Goal: Information Seeking & Learning: Understand process/instructions

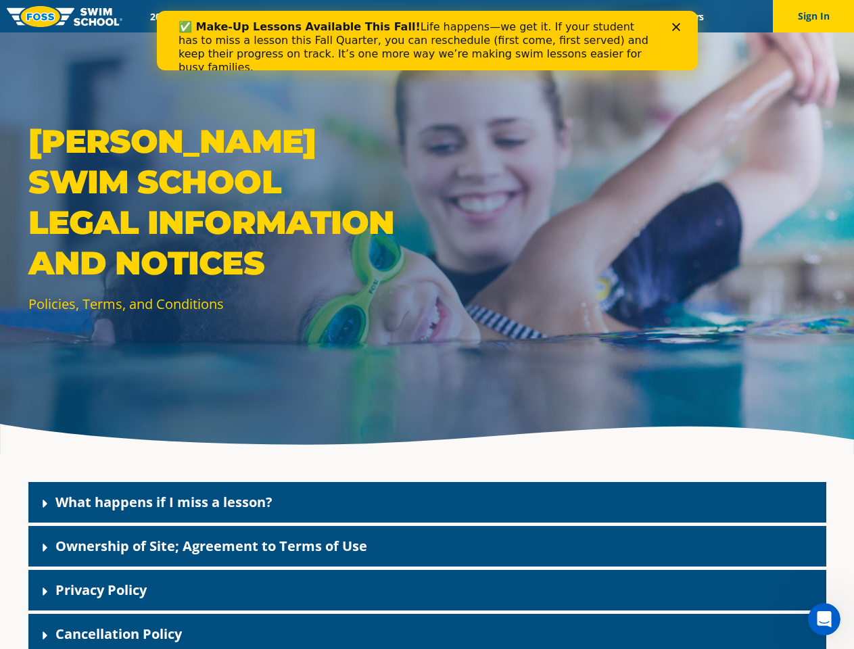
click at [427, 341] on div "[PERSON_NAME] Swim School Legal Information and Notices Policies, Terms, and Co…" at bounding box center [427, 227] width 854 height 454
click at [813, 16] on button "Sign In" at bounding box center [813, 16] width 81 height 32
click at [427, 502] on div "What happens if I miss a lesson?" at bounding box center [427, 502] width 798 height 41
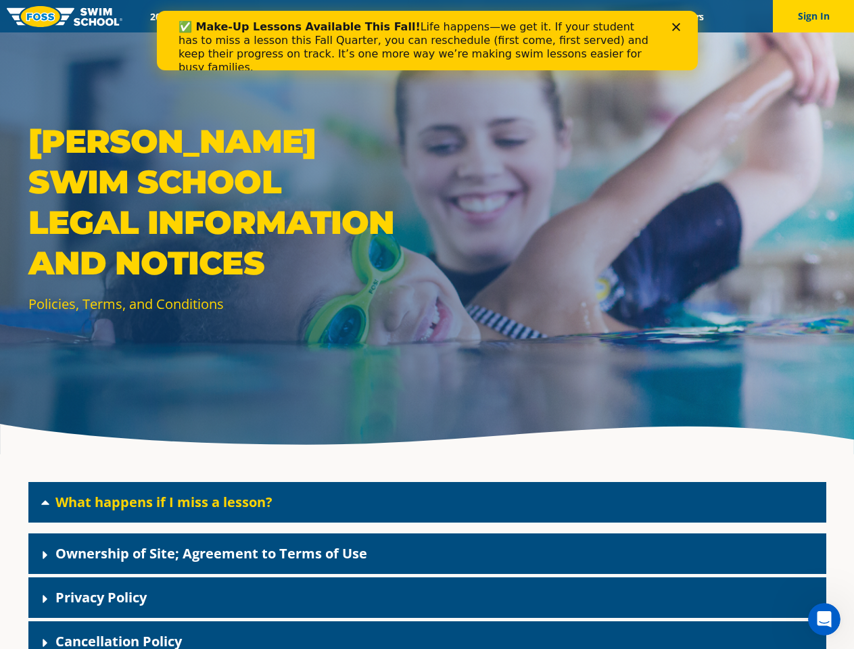
click at [164, 502] on link "What happens if I miss a lesson?" at bounding box center [163, 502] width 217 height 18
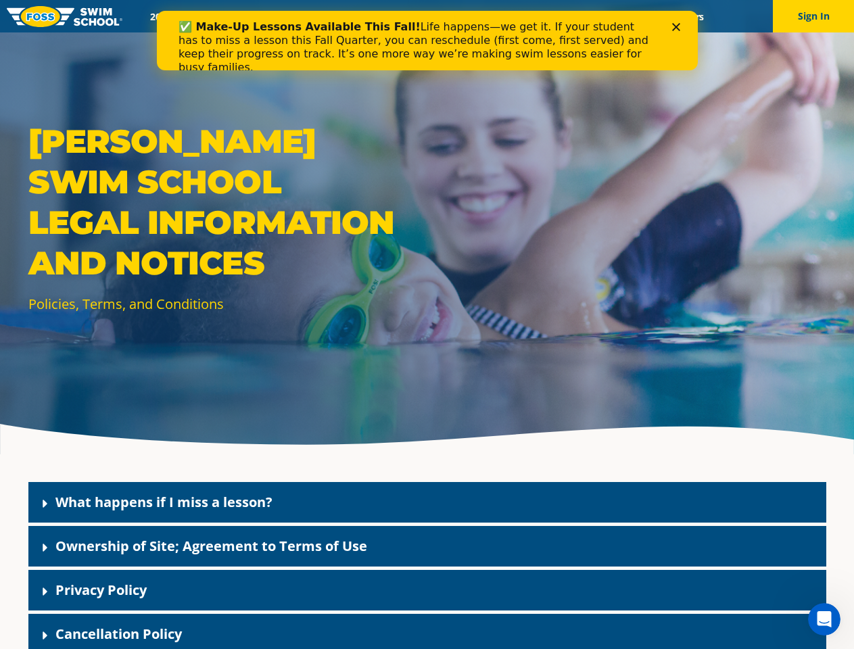
click at [427, 546] on div "Ownership of Site; Agreement to Terms of Use" at bounding box center [427, 546] width 798 height 41
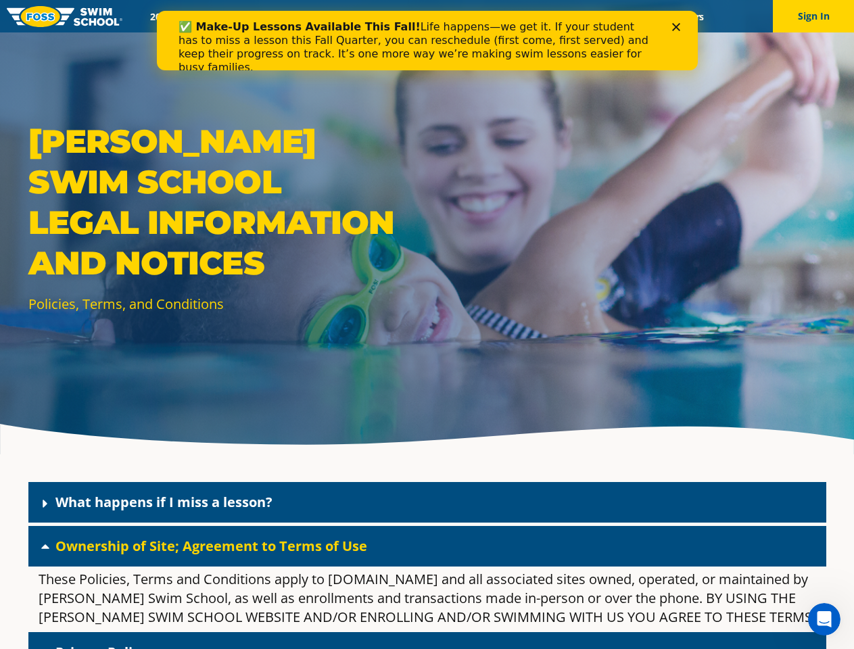
click at [211, 546] on link "Ownership of Site; Agreement to Terms of Use" at bounding box center [211, 546] width 312 height 18
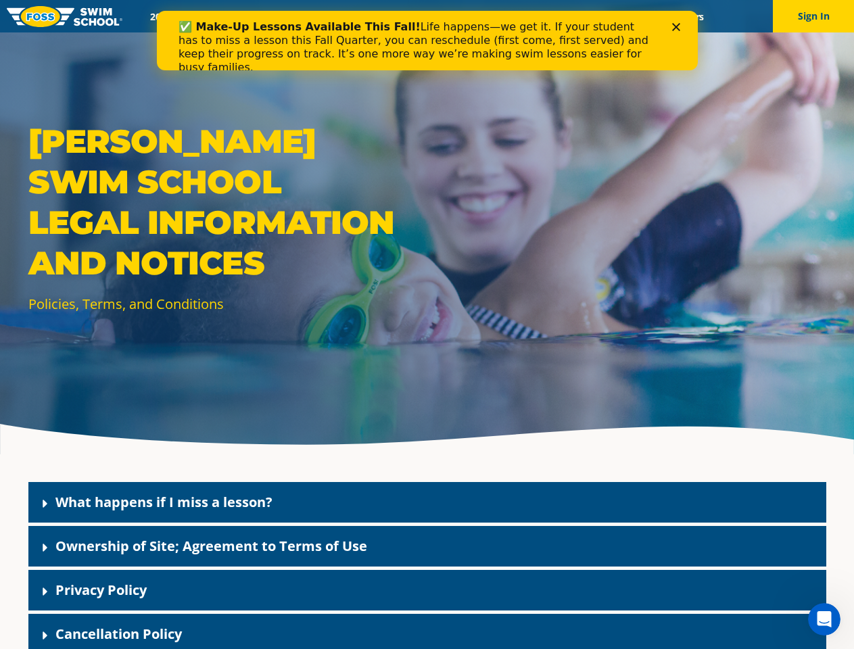
click at [427, 590] on div "Privacy Policy" at bounding box center [427, 590] width 798 height 41
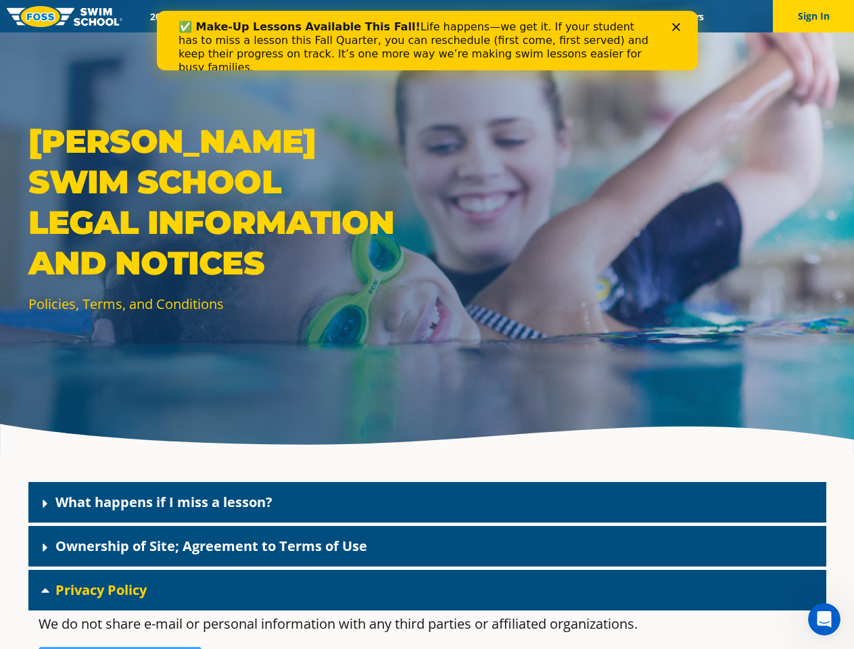
click at [101, 590] on link "Privacy Policy" at bounding box center [100, 590] width 91 height 18
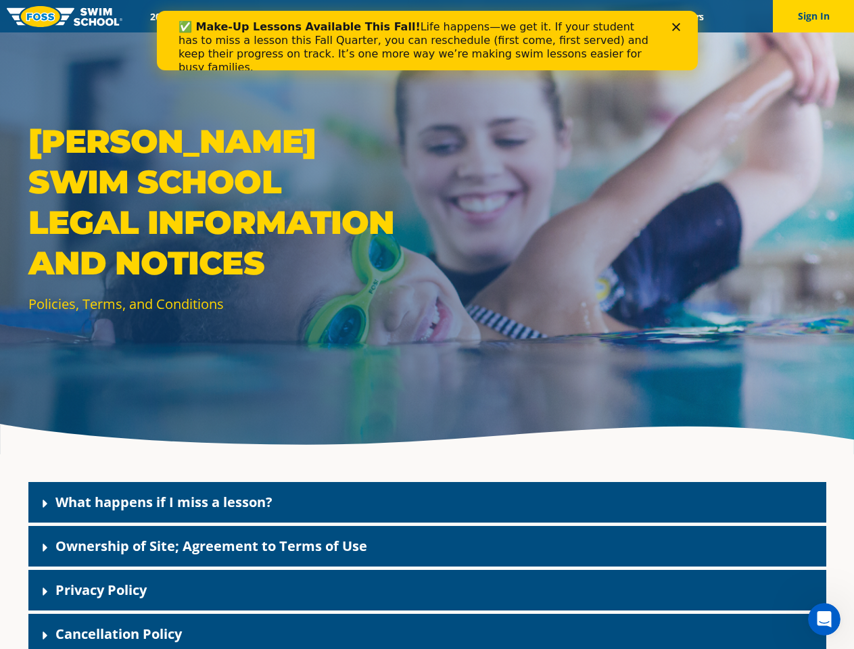
click at [427, 632] on div "Cancellation Policy" at bounding box center [427, 634] width 798 height 41
click at [118, 634] on link "Cancellation Policy" at bounding box center [118, 634] width 126 height 18
